Goal: Task Accomplishment & Management: Use online tool/utility

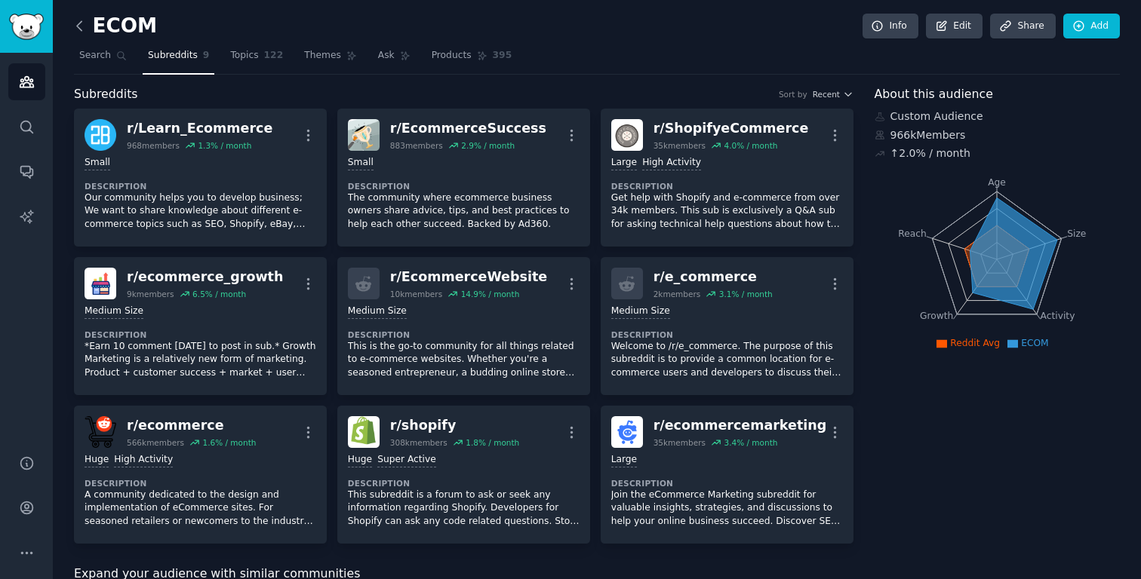
click at [79, 26] on icon at bounding box center [80, 26] width 16 height 16
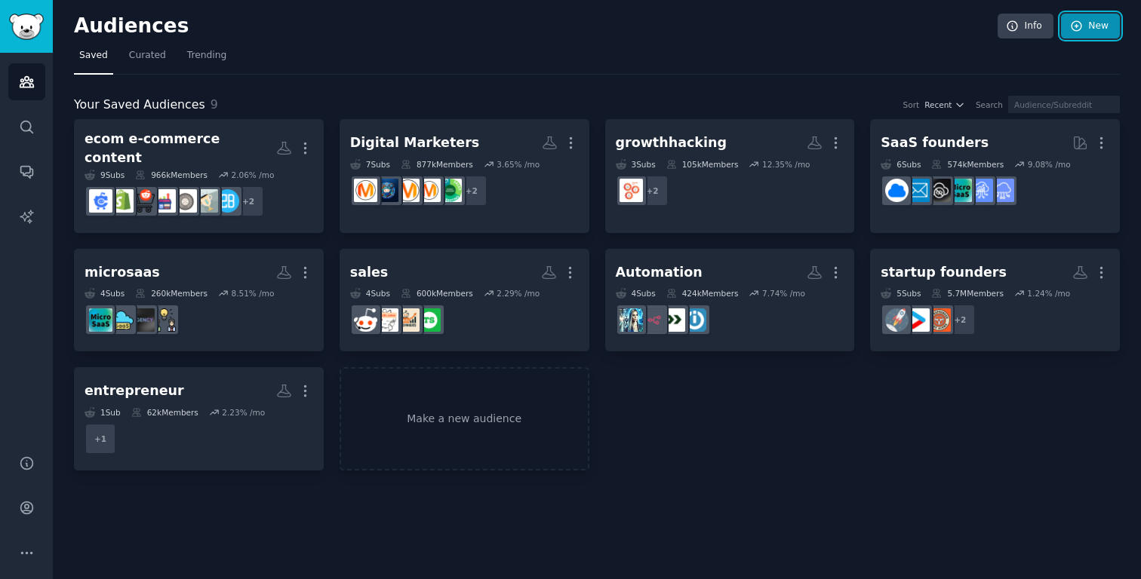
click at [1083, 35] on link "New" at bounding box center [1090, 27] width 59 height 26
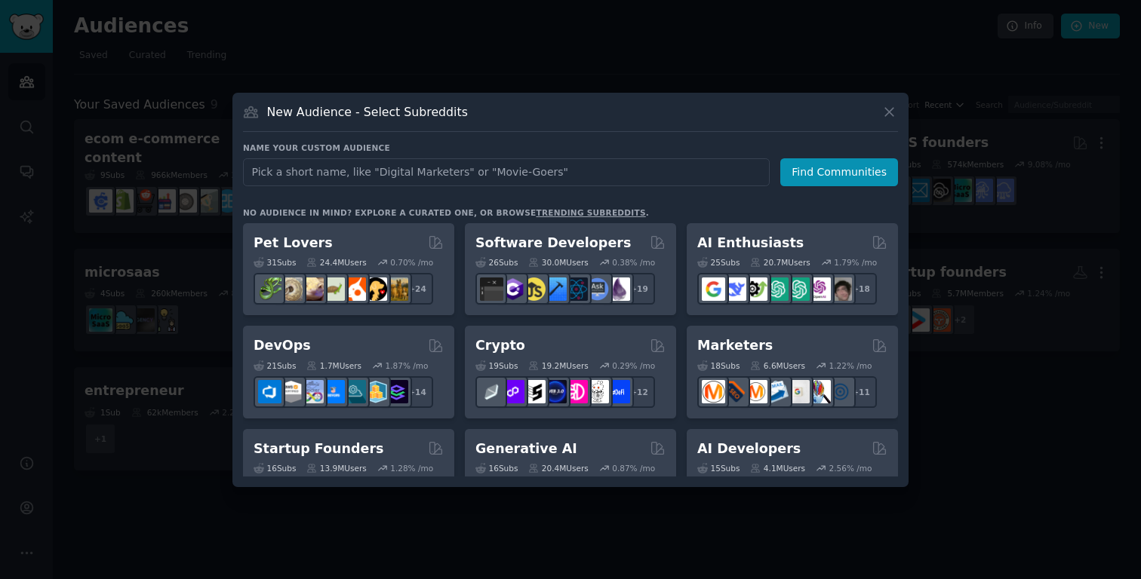
click at [511, 178] on input "text" at bounding box center [506, 172] width 527 height 28
type input "d"
type input "small business owners"
click button "Find Communities" at bounding box center [839, 172] width 118 height 28
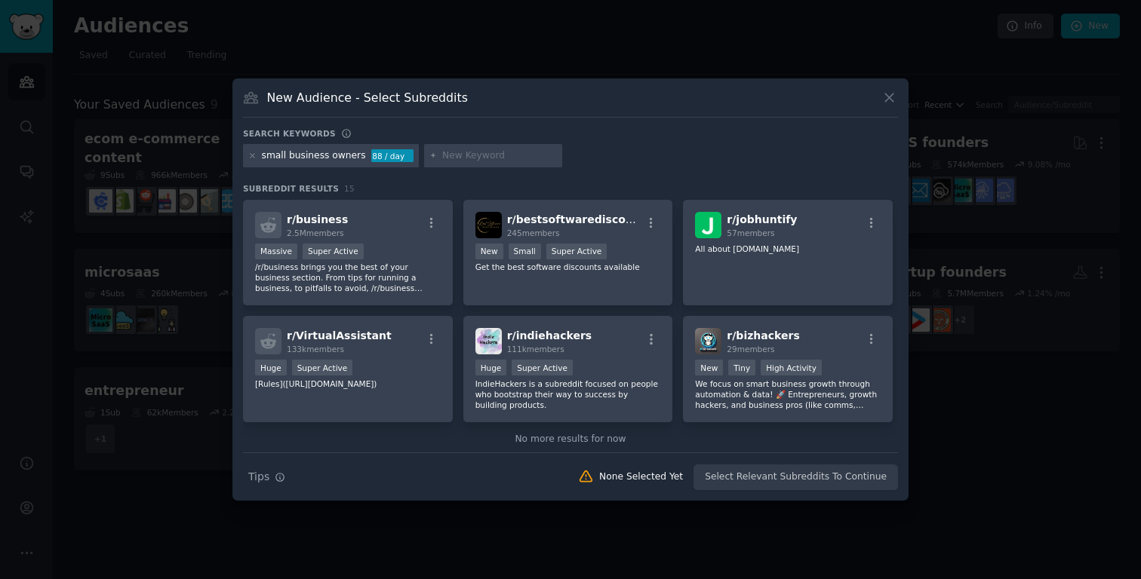
scroll to position [371, 0]
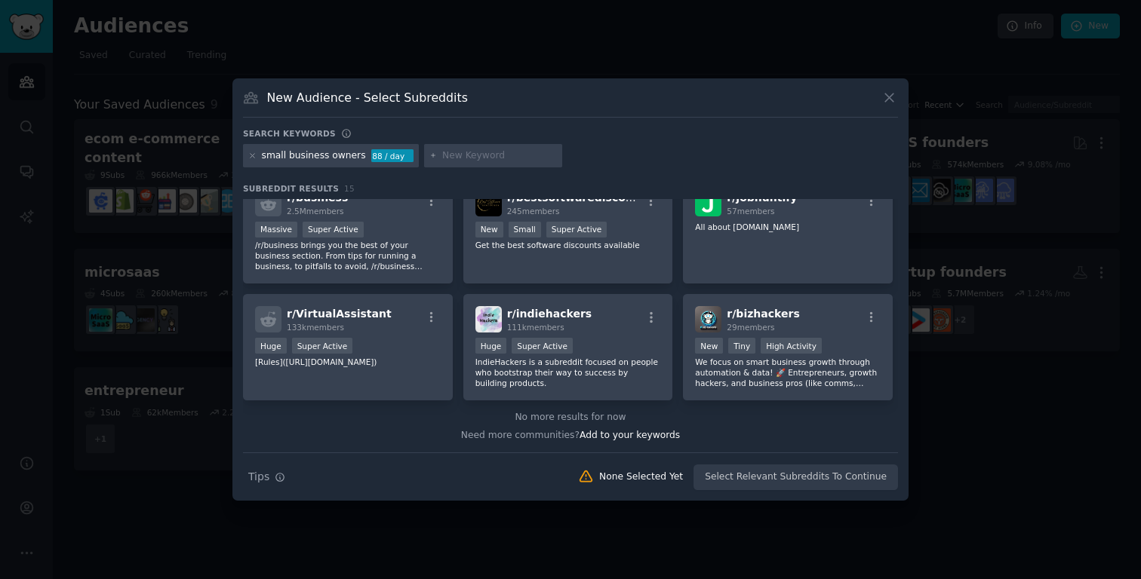
click at [294, 151] on div "small business owners" at bounding box center [314, 156] width 104 height 14
click at [254, 157] on icon at bounding box center [252, 156] width 8 height 8
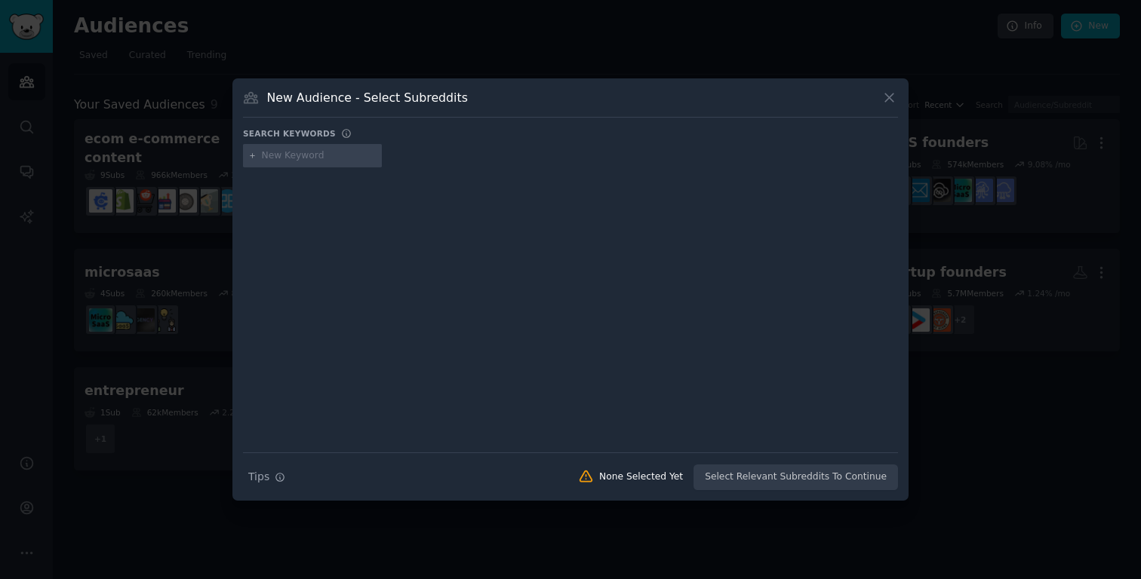
click at [291, 156] on input "text" at bounding box center [319, 156] width 115 height 14
type input "content creators"
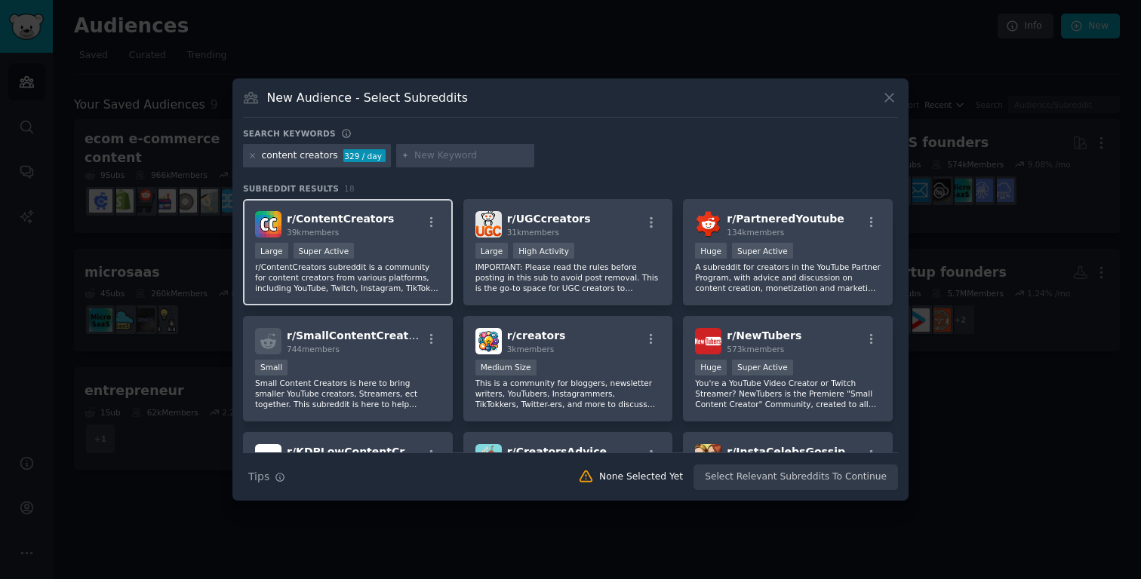
click at [321, 217] on span "r/ ContentCreators" at bounding box center [340, 219] width 107 height 12
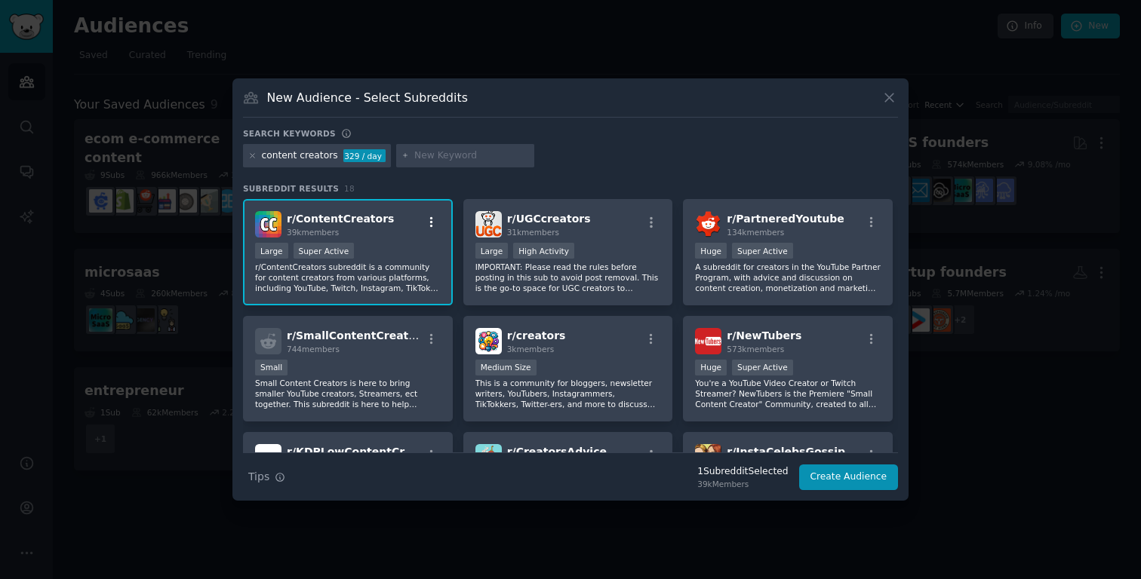
click at [430, 223] on icon "button" at bounding box center [431, 222] width 3 height 11
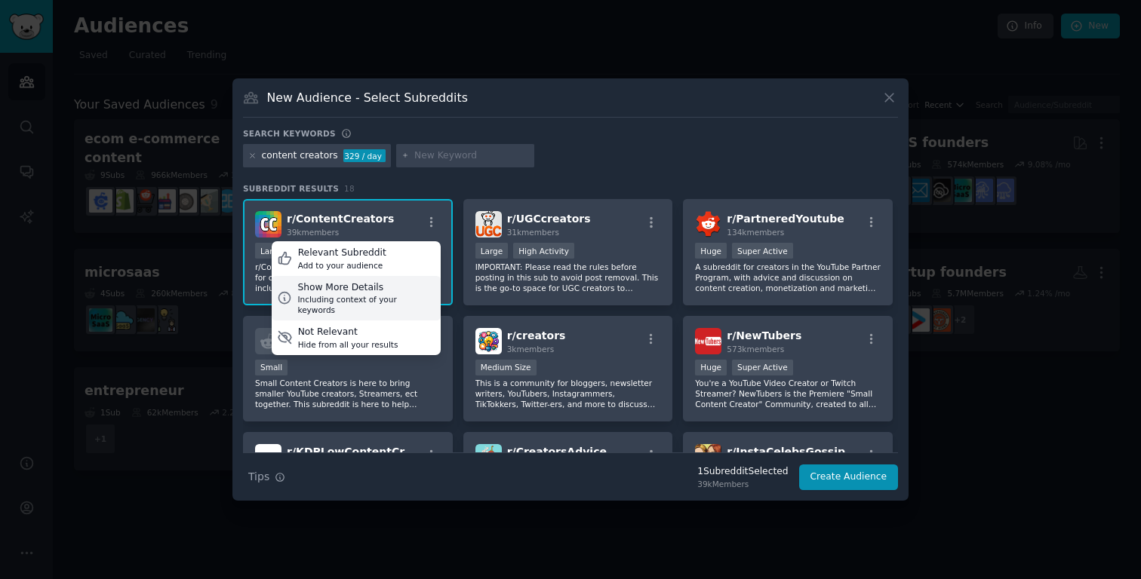
click at [367, 295] on div "Including context of your keywords" at bounding box center [365, 304] width 137 height 21
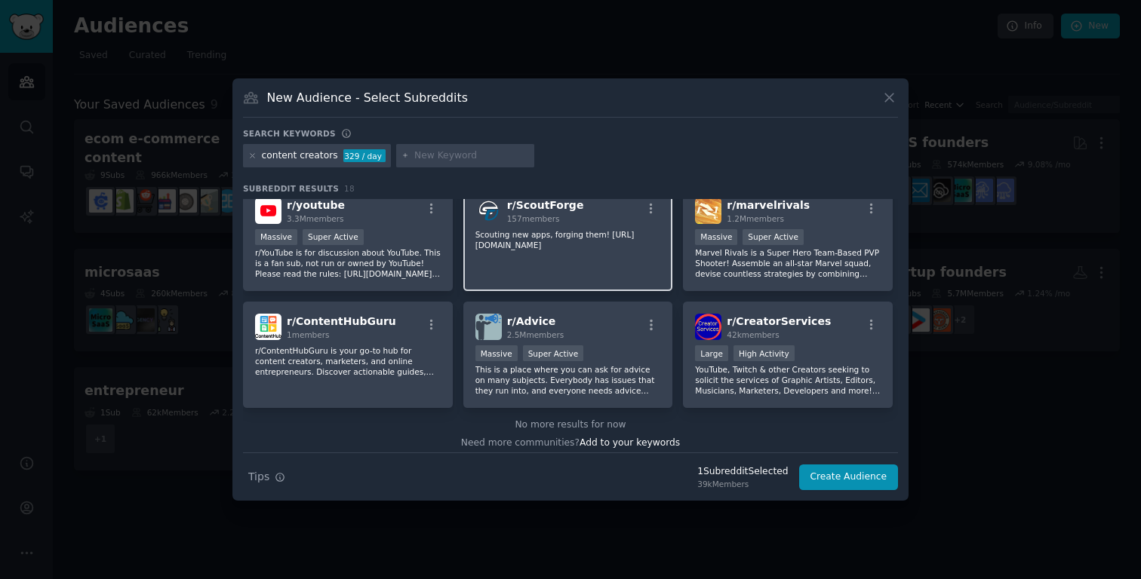
scroll to position [549, 0]
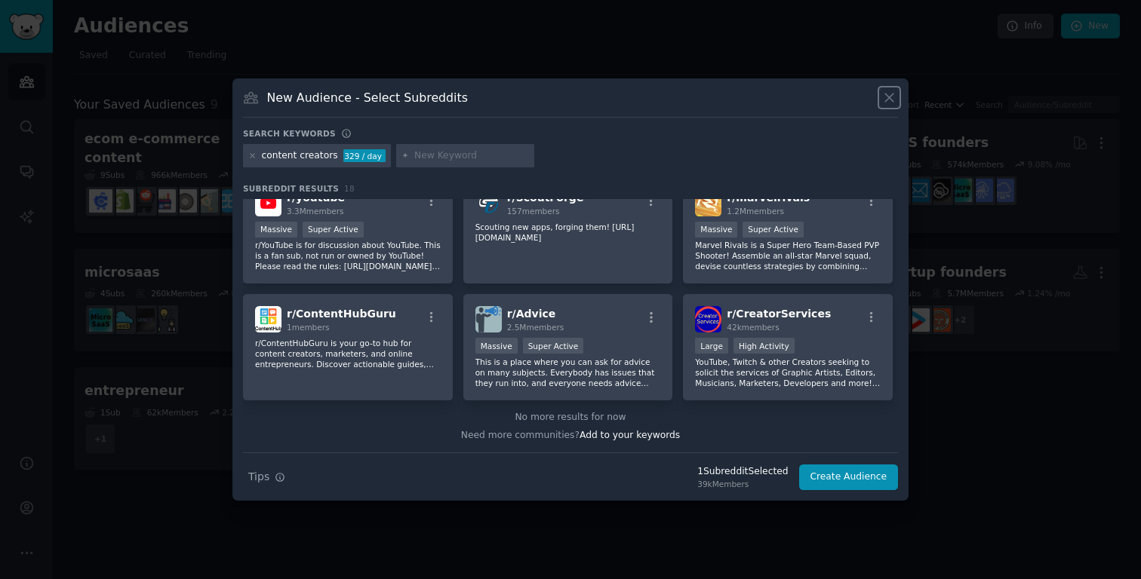
click at [888, 100] on icon at bounding box center [889, 98] width 16 height 16
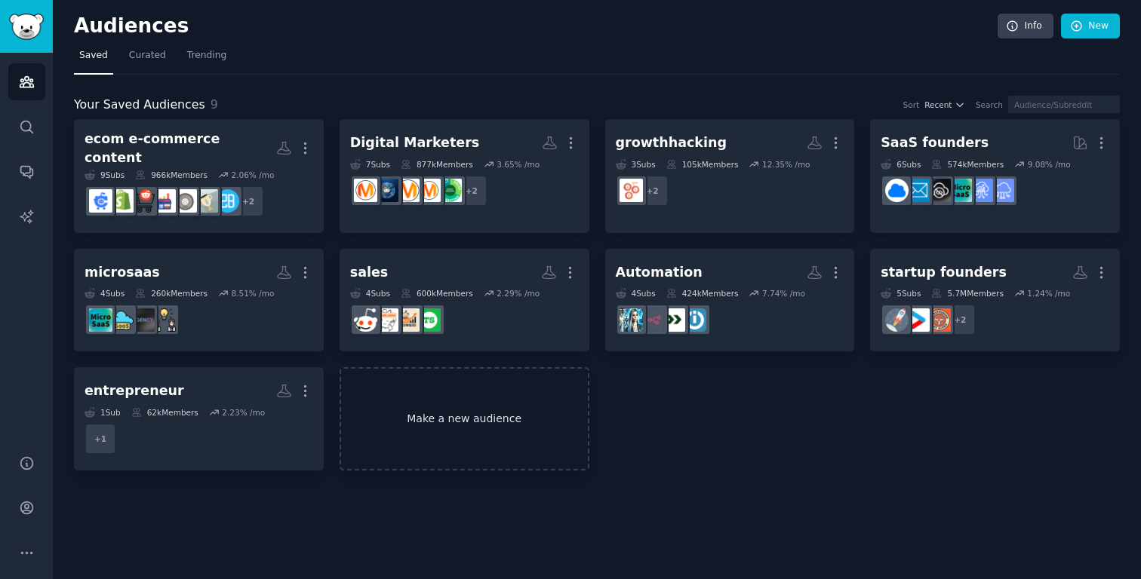
click at [532, 394] on link "Make a new audience" at bounding box center [465, 418] width 250 height 103
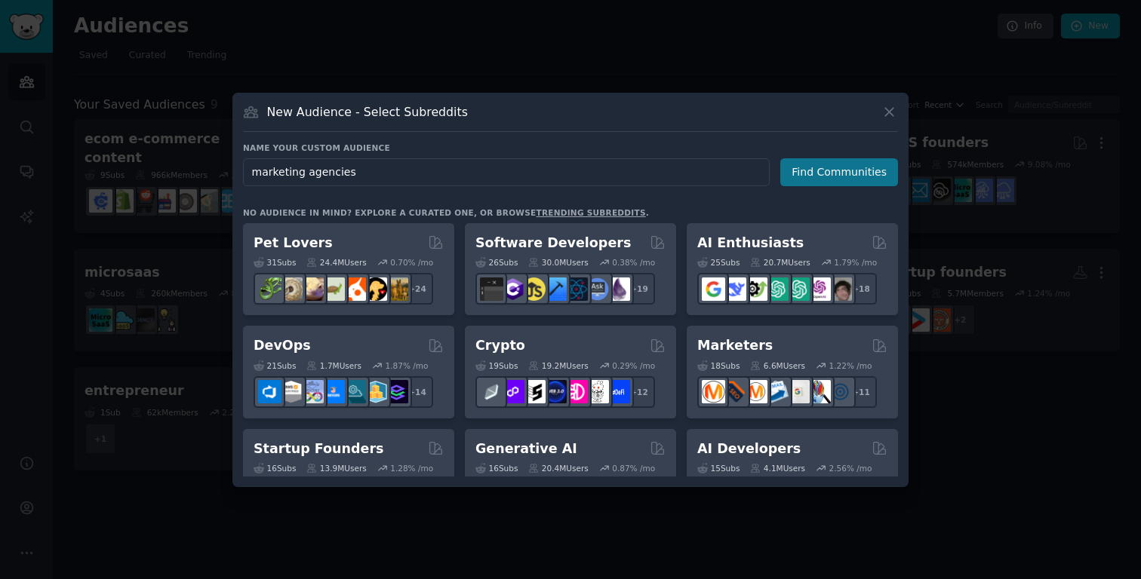
type input "marketing agencies"
click at [840, 174] on button "Find Communities" at bounding box center [839, 172] width 118 height 28
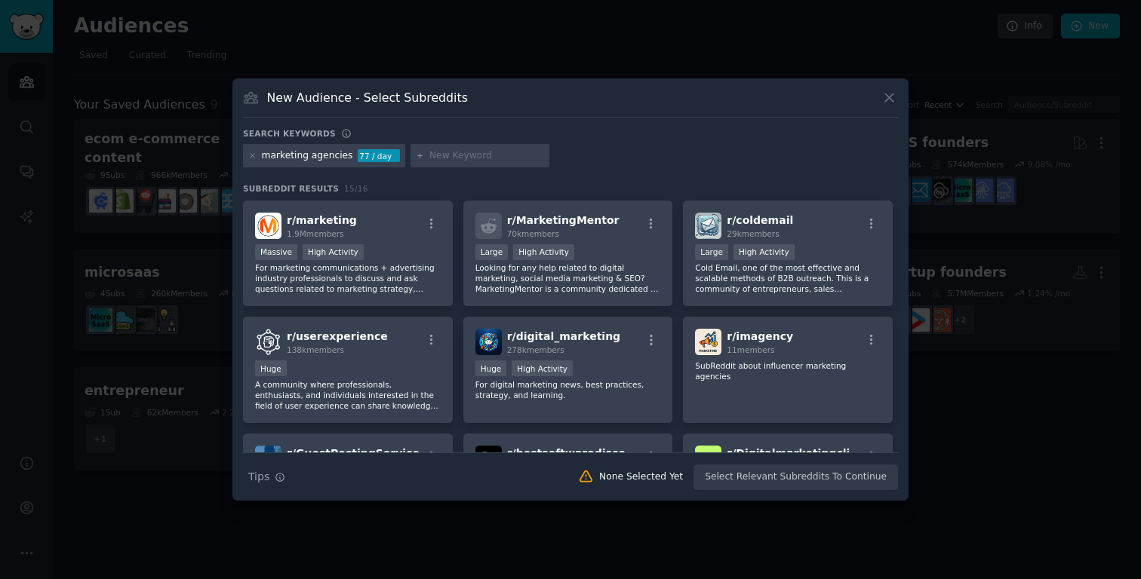
scroll to position [114, 0]
click at [892, 95] on icon at bounding box center [889, 98] width 16 height 16
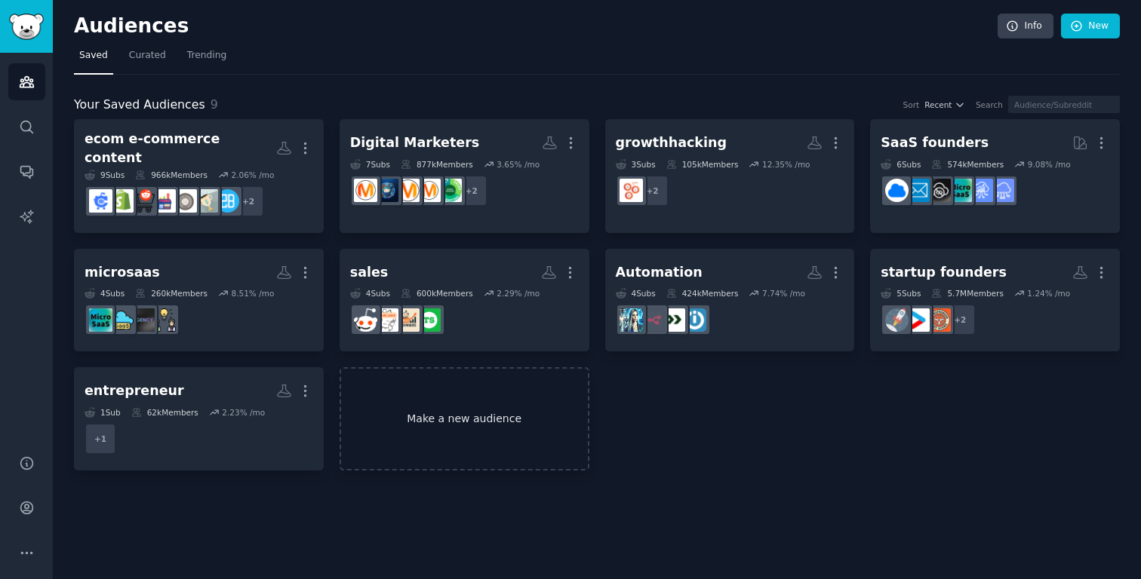
click at [449, 410] on link "Make a new audience" at bounding box center [465, 418] width 250 height 103
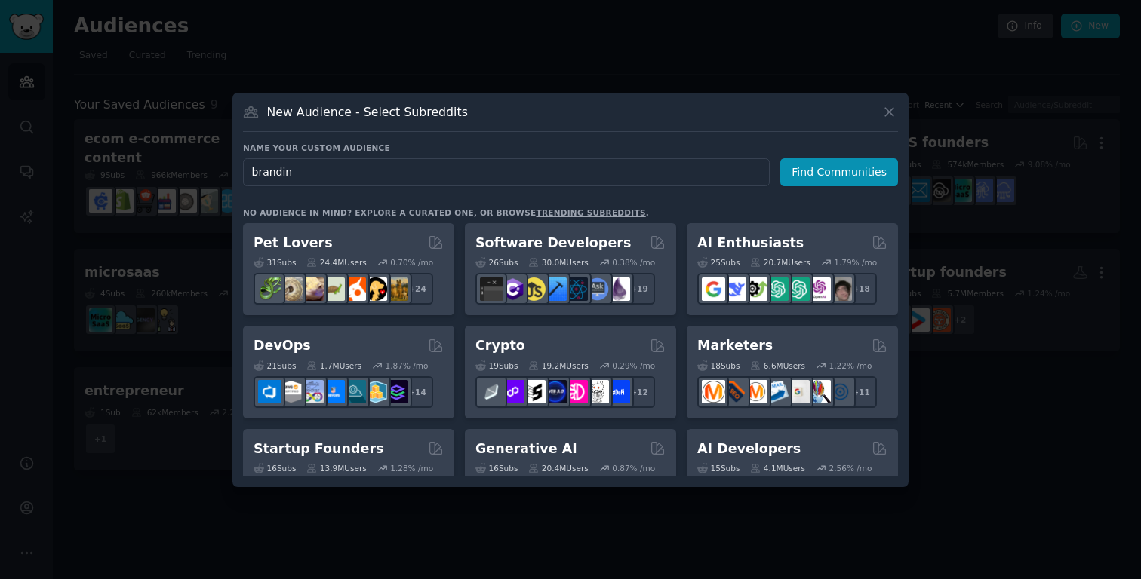
type input "branding"
click button "Find Communities" at bounding box center [839, 172] width 118 height 28
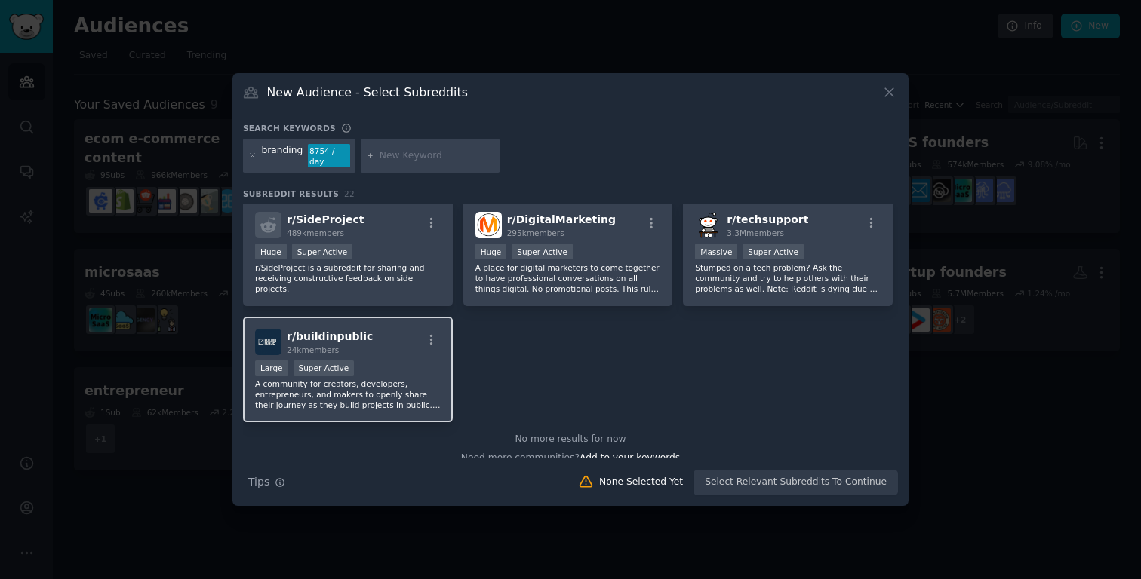
scroll to position [682, 0]
